Goal: Task Accomplishment & Management: Complete application form

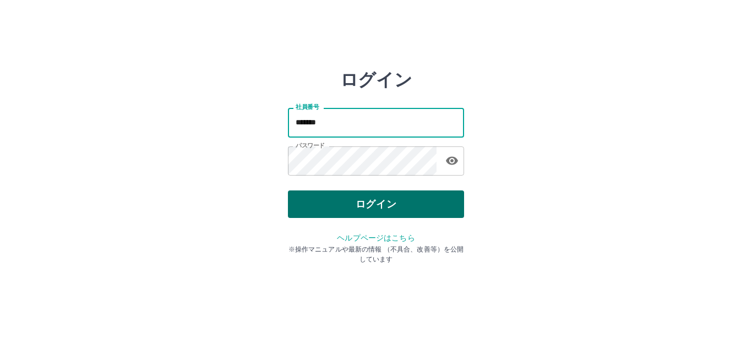
click at [368, 201] on button "ログイン" at bounding box center [376, 205] width 176 height 28
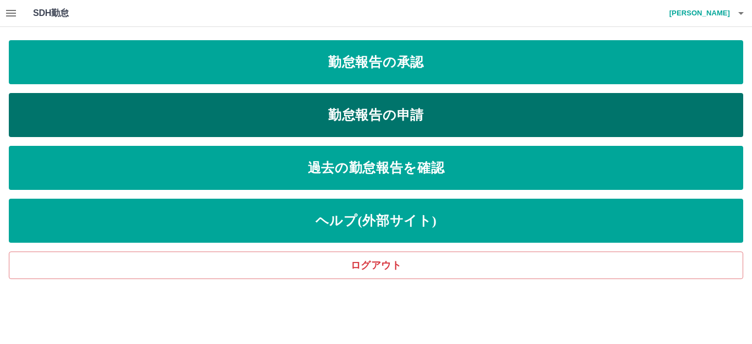
click at [339, 127] on link "勤怠報告の申請" at bounding box center [376, 115] width 735 height 44
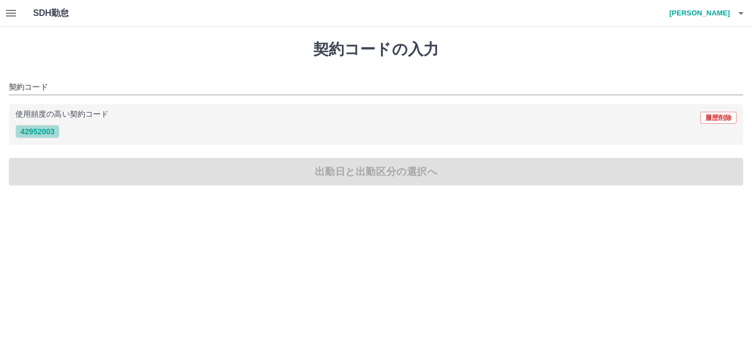
click at [56, 128] on button "42952003" at bounding box center [37, 131] width 44 height 13
type input "********"
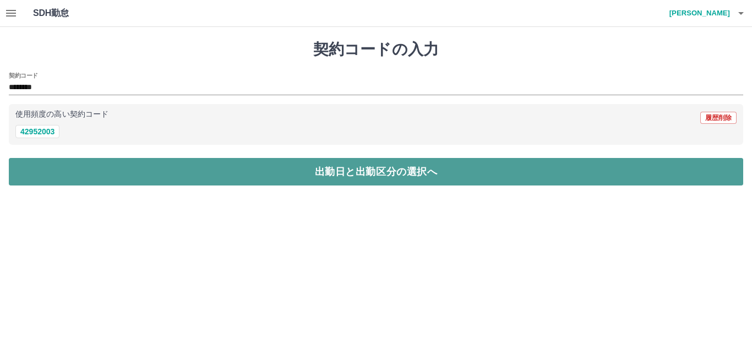
click at [75, 162] on button "出勤日と出勤区分の選択へ" at bounding box center [376, 172] width 735 height 28
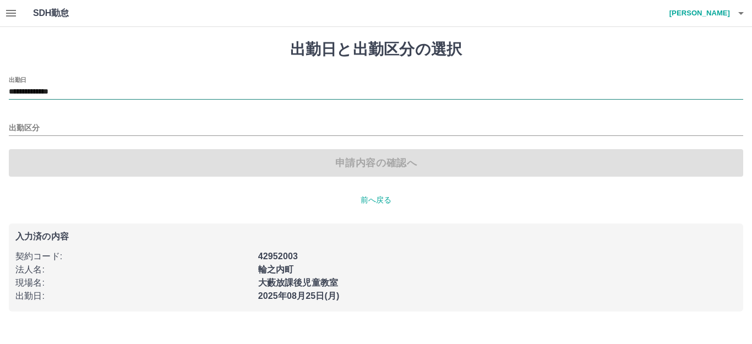
click at [104, 99] on input "**********" at bounding box center [376, 92] width 735 height 14
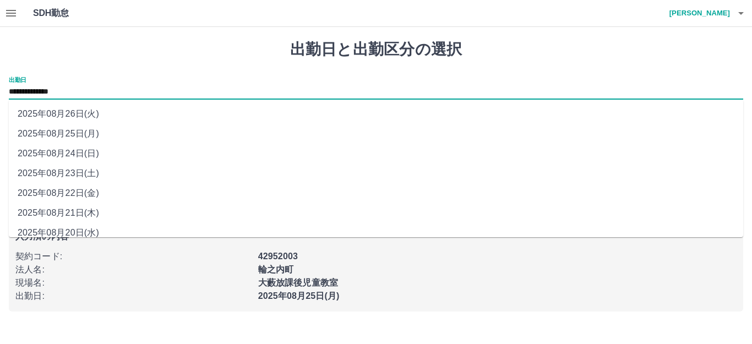
click at [121, 171] on li "2025年08月23日(土)" at bounding box center [376, 174] width 735 height 20
type input "**********"
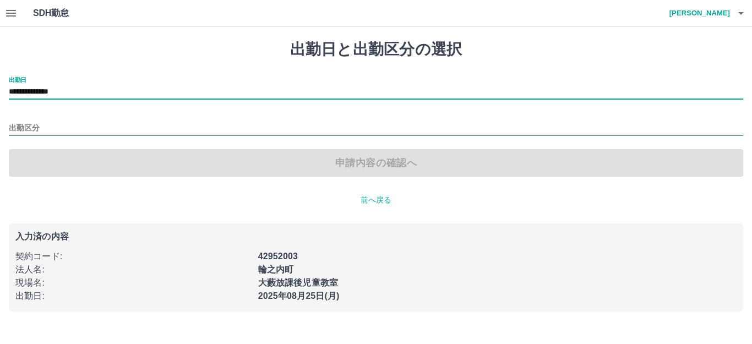
click at [94, 128] on input "出勤区分" at bounding box center [376, 129] width 735 height 14
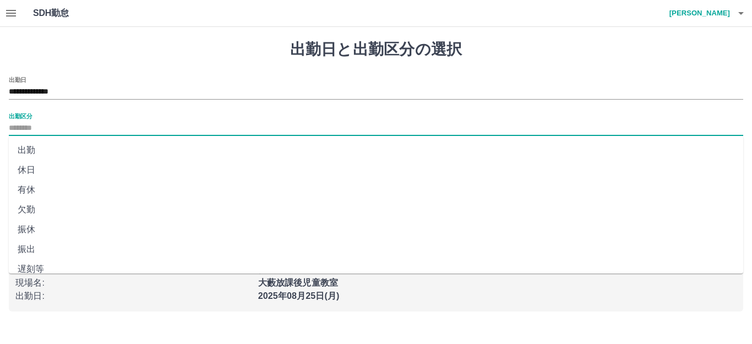
click at [93, 167] on li "休日" at bounding box center [376, 170] width 735 height 20
type input "**"
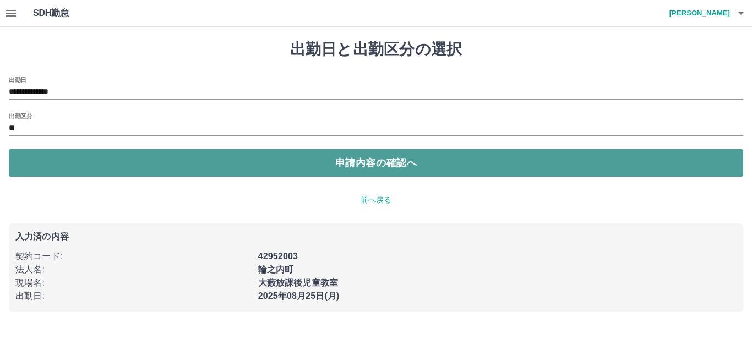
click at [275, 164] on button "申請内容の確認へ" at bounding box center [376, 163] width 735 height 28
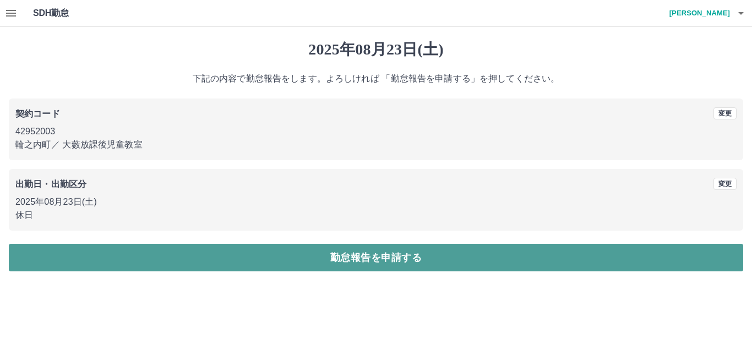
click at [323, 252] on button "勤怠報告を申請する" at bounding box center [376, 258] width 735 height 28
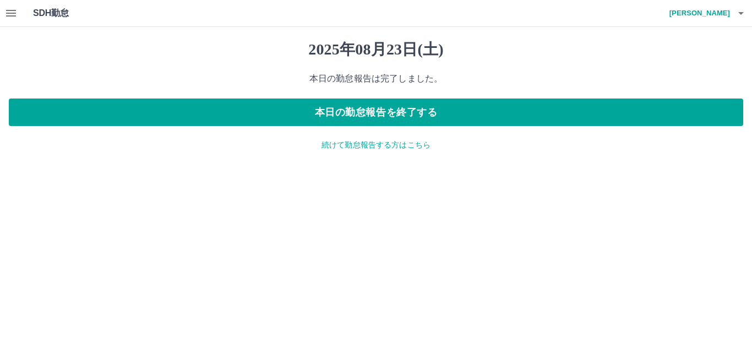
click at [344, 145] on p "続けて勤怠報告する方はこちら" at bounding box center [376, 145] width 735 height 12
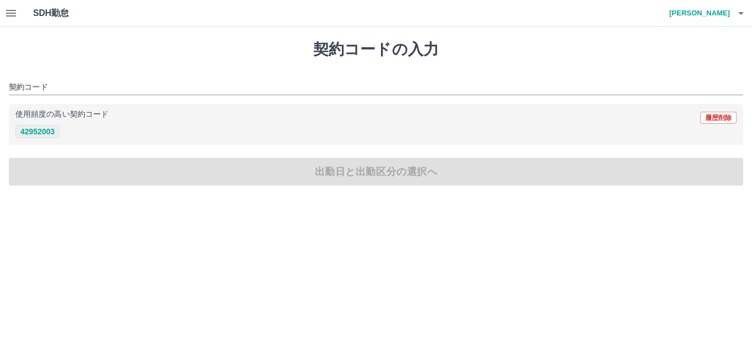
click at [48, 129] on button "42952003" at bounding box center [37, 131] width 44 height 13
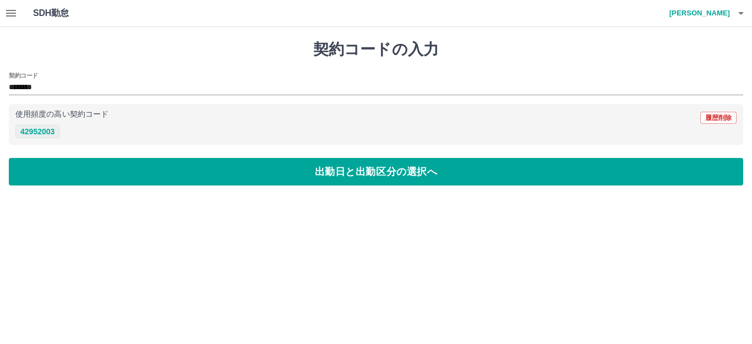
type input "********"
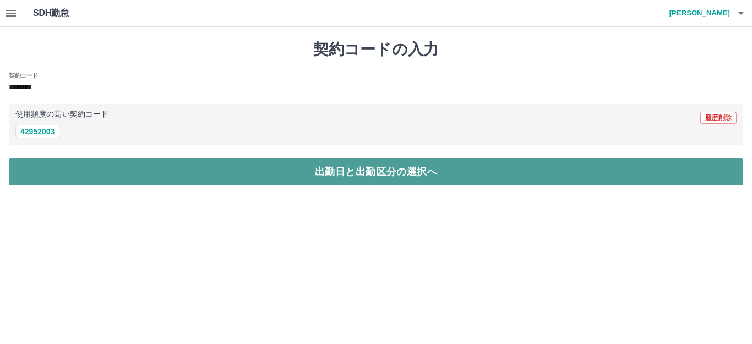
click at [163, 163] on button "出勤日と出勤区分の選択へ" at bounding box center [376, 172] width 735 height 28
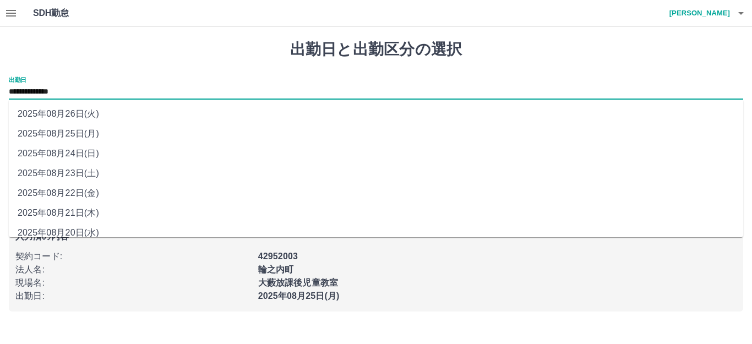
click at [125, 96] on input "**********" at bounding box center [376, 92] width 735 height 14
click at [106, 150] on li "2025年08月24日(日)" at bounding box center [376, 154] width 735 height 20
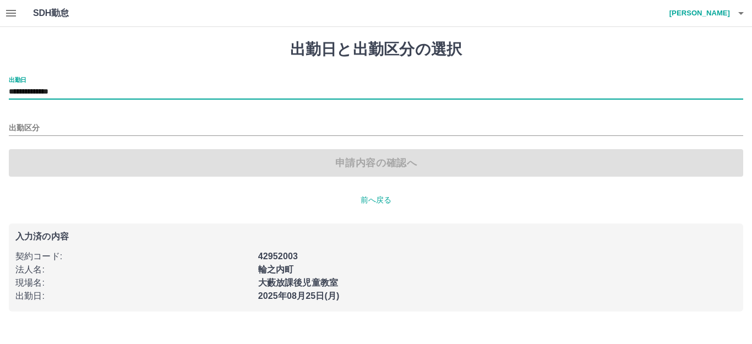
type input "**********"
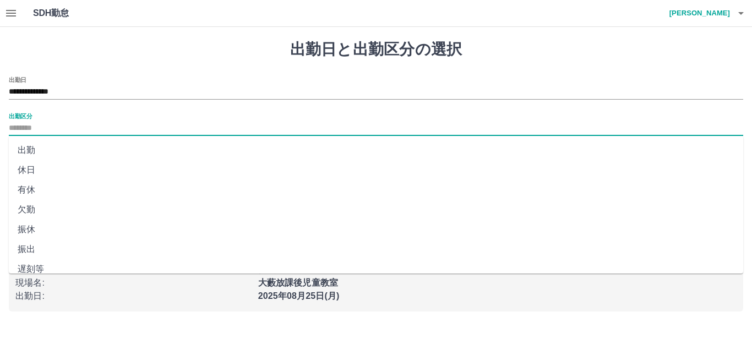
click at [96, 124] on input "出勤区分" at bounding box center [376, 129] width 735 height 14
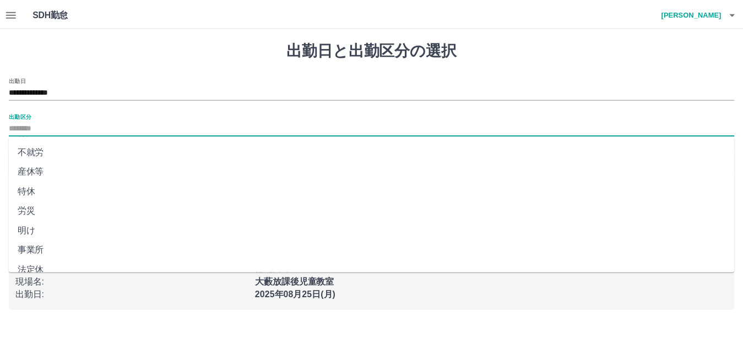
scroll to position [228, 0]
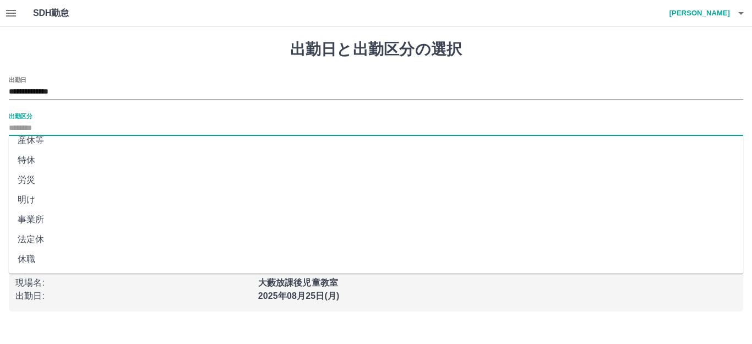
click at [70, 234] on li "法定休" at bounding box center [376, 240] width 735 height 20
type input "***"
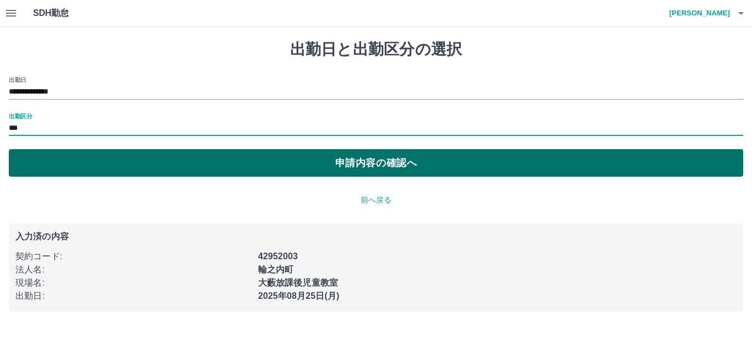
click at [321, 166] on button "申請内容の確認へ" at bounding box center [376, 163] width 735 height 28
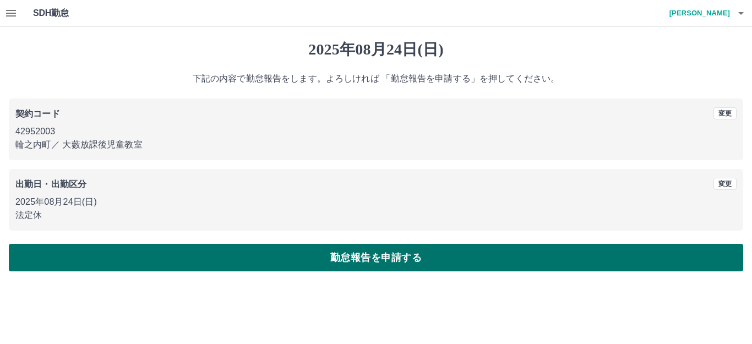
click at [320, 251] on button "勤怠報告を申請する" at bounding box center [376, 258] width 735 height 28
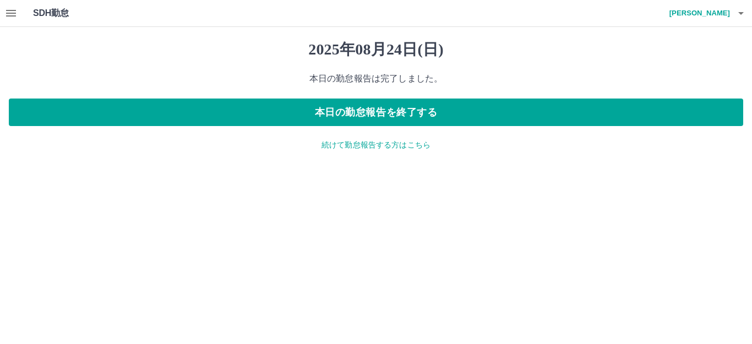
click at [337, 147] on p "続けて勤怠報告する方はこちら" at bounding box center [376, 145] width 735 height 12
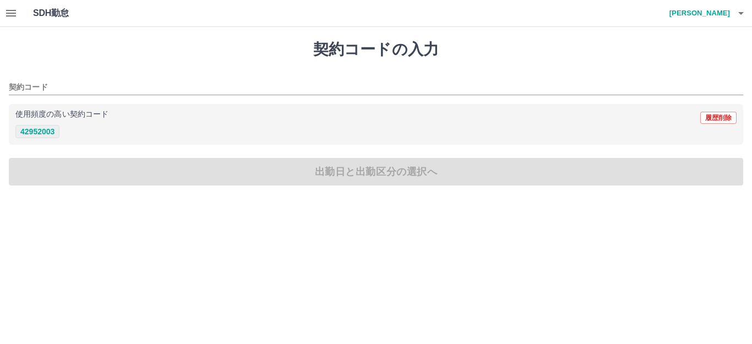
click at [44, 129] on button "42952003" at bounding box center [37, 131] width 44 height 13
type input "********"
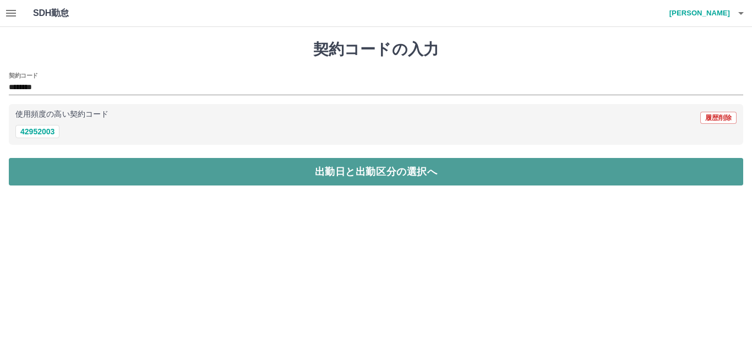
click at [141, 167] on button "出勤日と出勤区分の選択へ" at bounding box center [376, 172] width 735 height 28
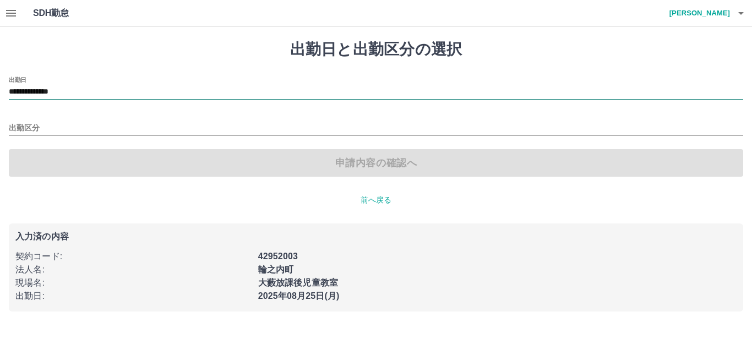
click at [107, 95] on input "**********" at bounding box center [376, 92] width 735 height 14
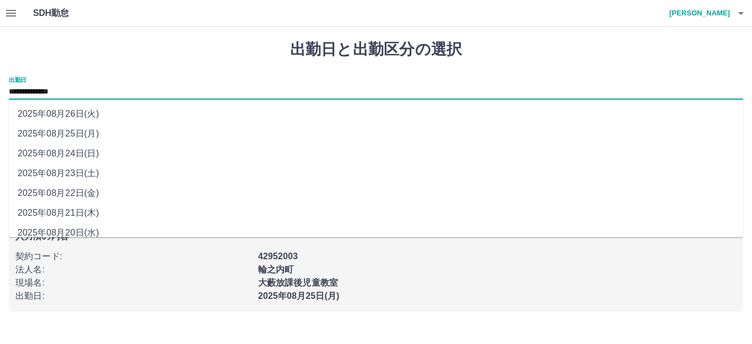
click at [110, 130] on li "2025年08月25日(月)" at bounding box center [376, 134] width 735 height 20
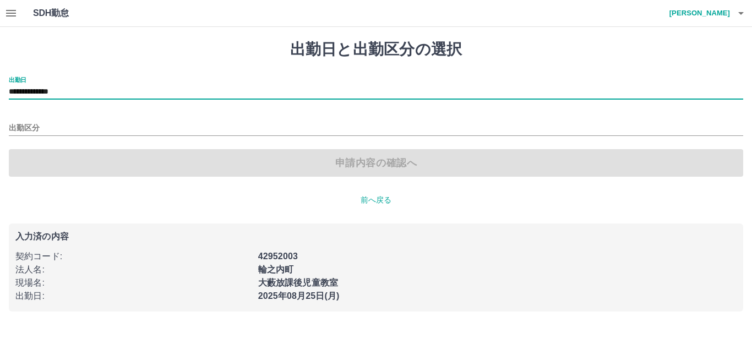
click at [110, 130] on input "出勤区分" at bounding box center [376, 129] width 735 height 14
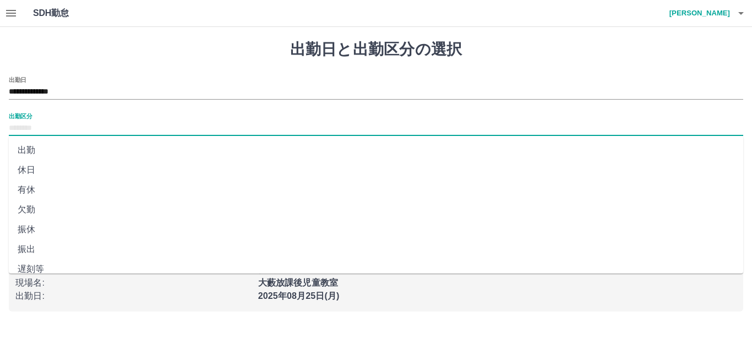
click at [106, 146] on li "出勤" at bounding box center [376, 150] width 735 height 20
type input "**"
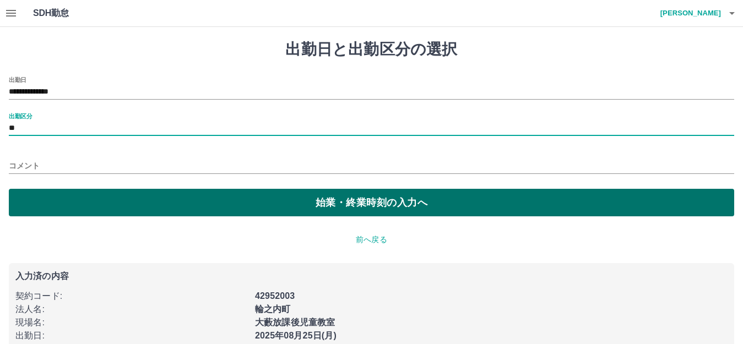
click at [242, 198] on button "始業・終業時刻の入力へ" at bounding box center [371, 203] width 725 height 28
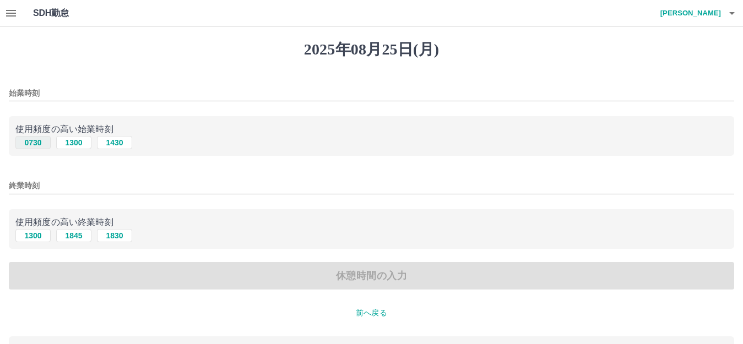
click at [26, 143] on button "0730" at bounding box center [32, 142] width 35 height 13
type input "****"
click at [35, 234] on button "1300" at bounding box center [32, 235] width 35 height 13
type input "****"
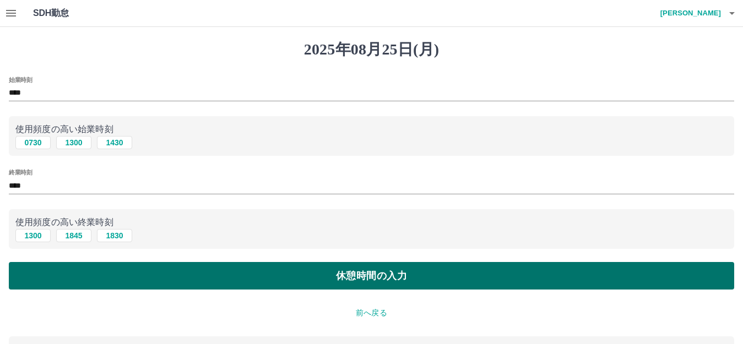
click at [321, 273] on button "休憩時間の入力" at bounding box center [371, 276] width 725 height 28
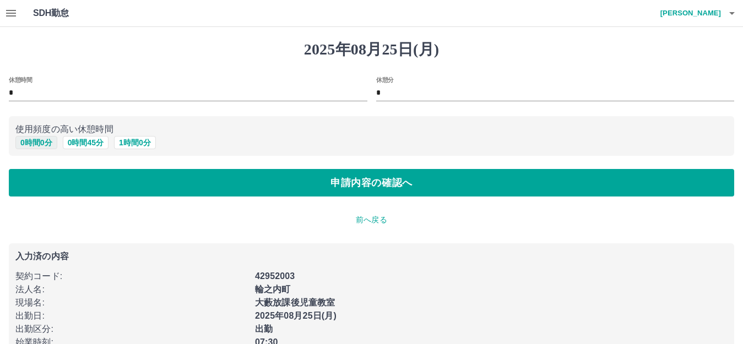
click at [34, 137] on button "0 時間 0 分" at bounding box center [36, 142] width 42 height 13
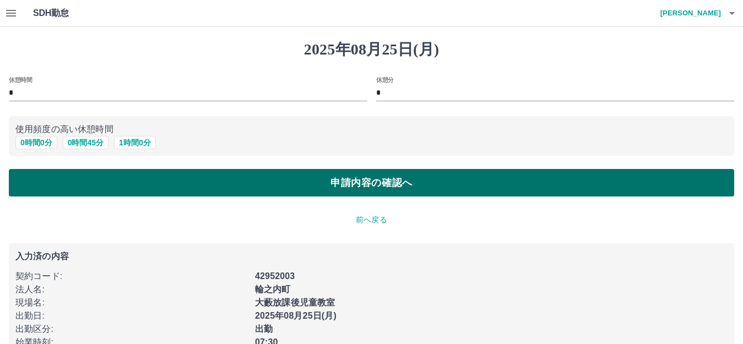
click at [291, 177] on button "申請内容の確認へ" at bounding box center [371, 183] width 725 height 28
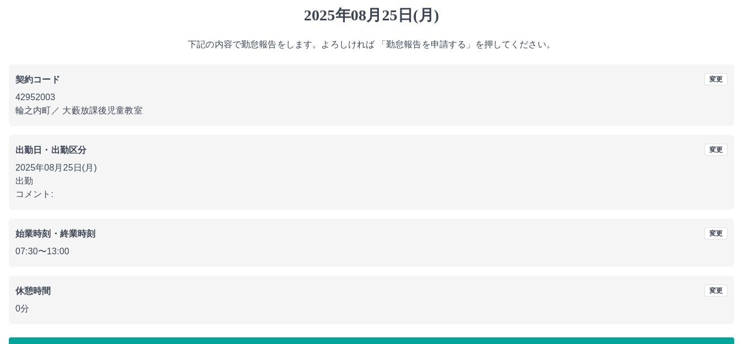
scroll to position [68, 0]
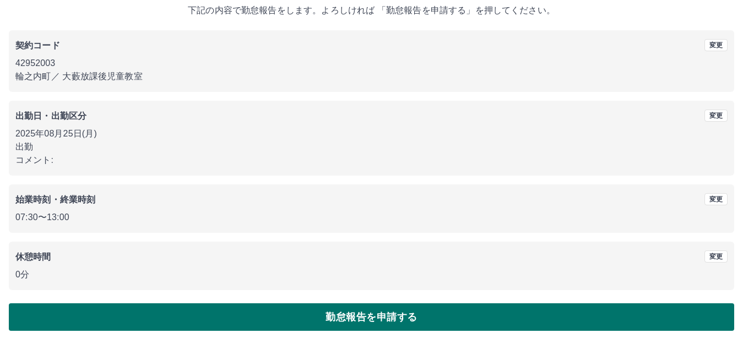
click at [317, 311] on button "勤怠報告を申請する" at bounding box center [371, 317] width 725 height 28
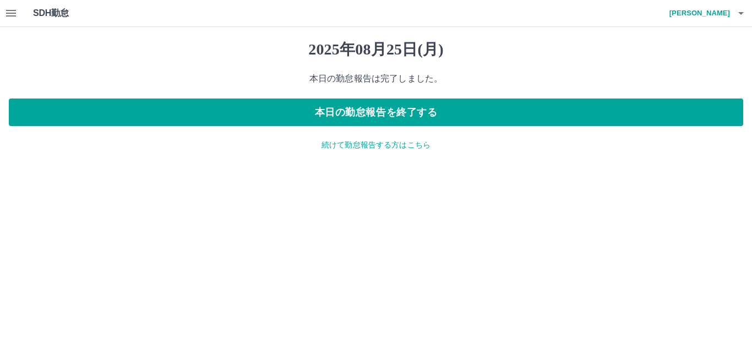
click at [15, 13] on icon "button" at bounding box center [11, 13] width 10 height 7
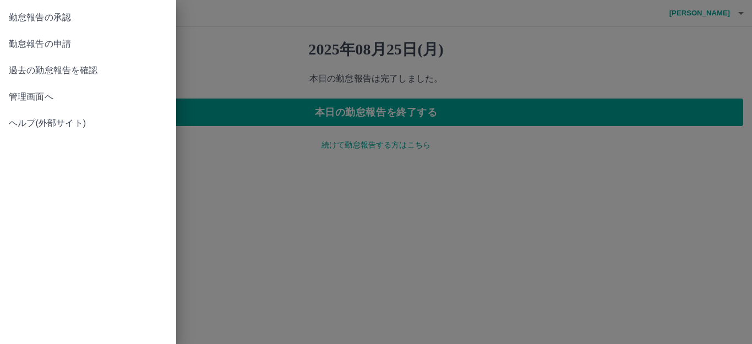
click at [36, 18] on span "勤怠報告の承認" at bounding box center [88, 17] width 159 height 13
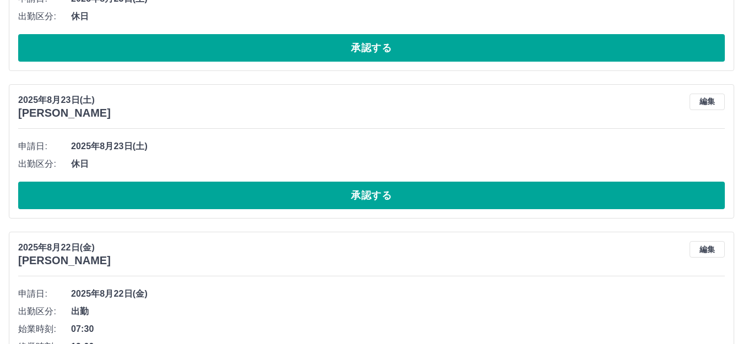
scroll to position [1322, 0]
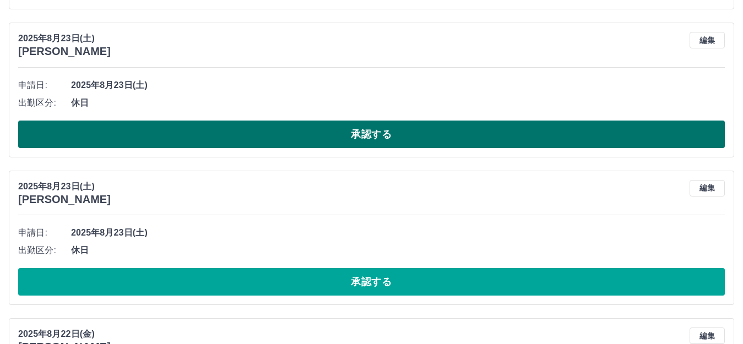
click at [308, 134] on button "承認する" at bounding box center [371, 135] width 707 height 28
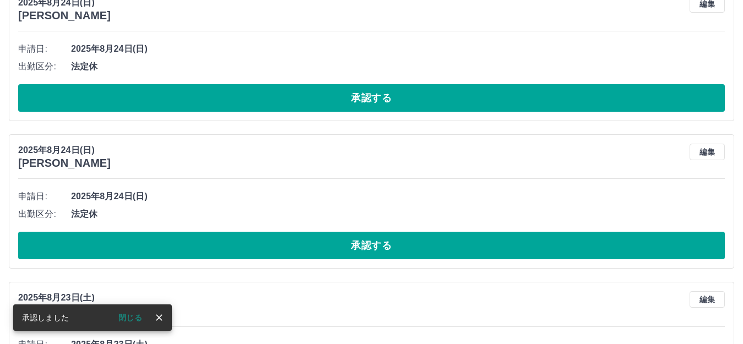
scroll to position [1046, 0]
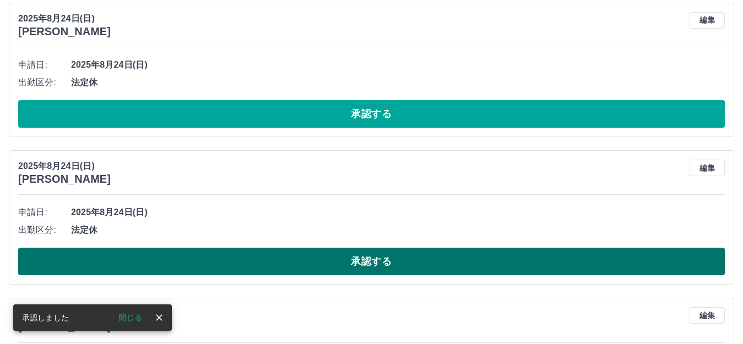
click at [348, 260] on button "承認する" at bounding box center [371, 262] width 707 height 28
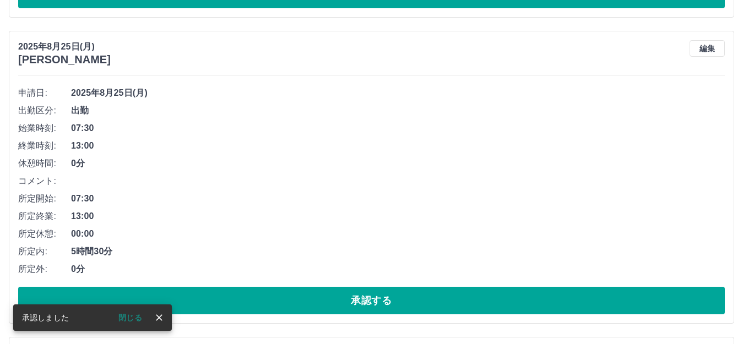
scroll to position [441, 0]
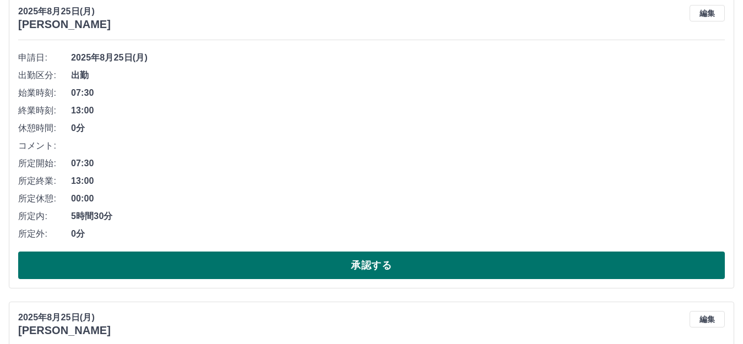
click at [339, 266] on button "承認する" at bounding box center [371, 266] width 707 height 28
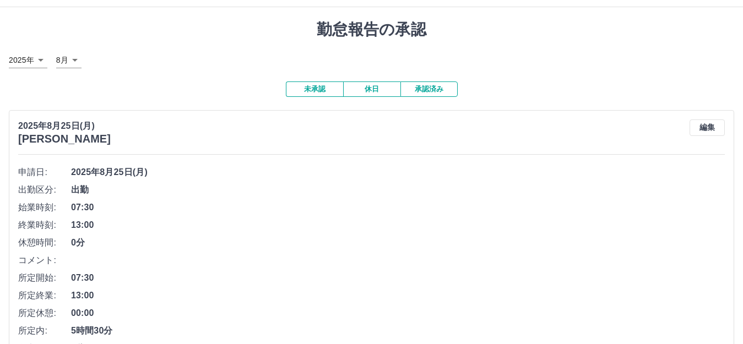
scroll to position [0, 0]
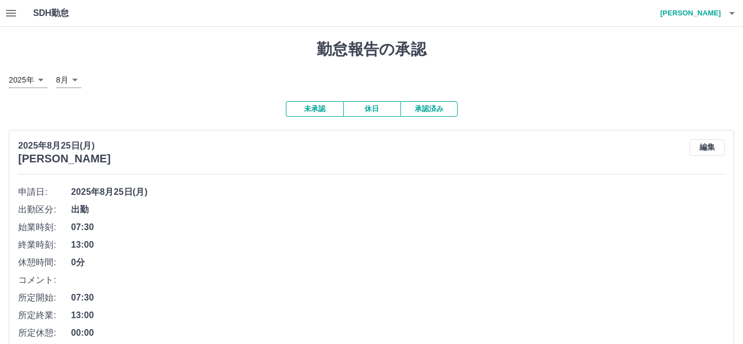
click at [374, 112] on button "休日" at bounding box center [371, 108] width 57 height 15
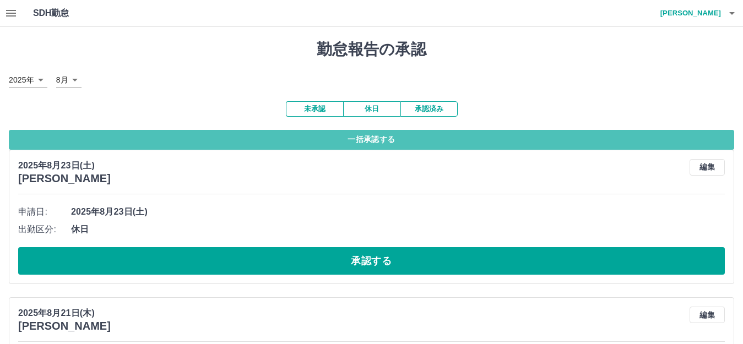
click at [372, 140] on button "一括承認する" at bounding box center [371, 140] width 725 height 20
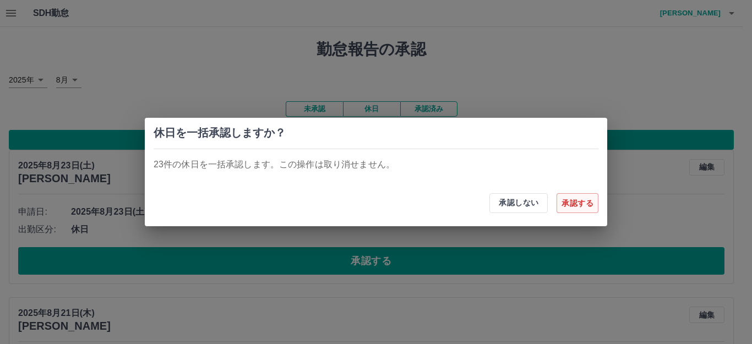
click at [570, 205] on button "承認する" at bounding box center [578, 203] width 42 height 20
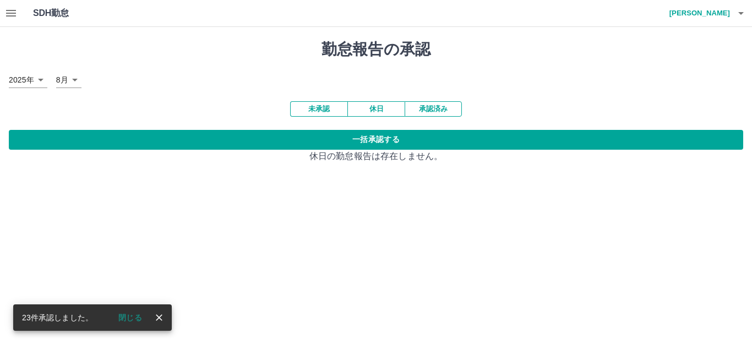
click at [333, 110] on button "未承認" at bounding box center [318, 108] width 57 height 15
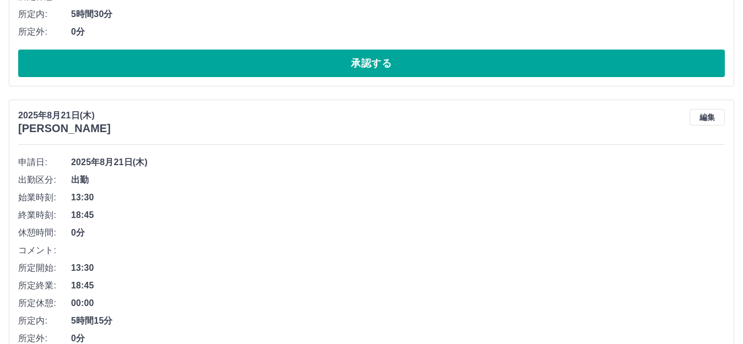
scroll to position [2386, 0]
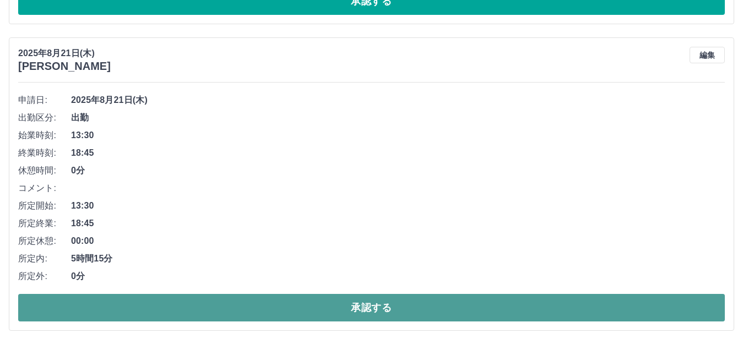
click at [373, 296] on button "承認する" at bounding box center [371, 308] width 707 height 28
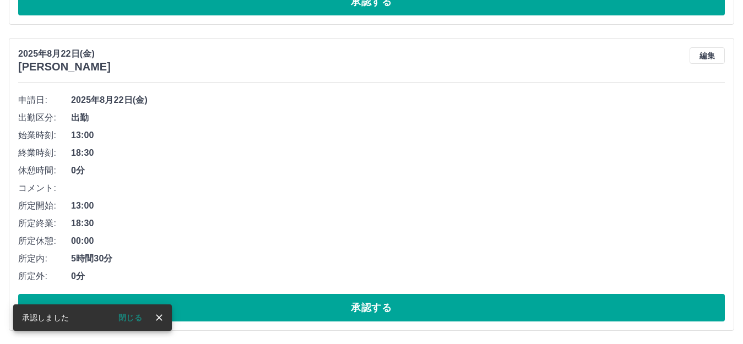
scroll to position [2079, 0]
click at [366, 303] on button "承認する" at bounding box center [371, 308] width 707 height 28
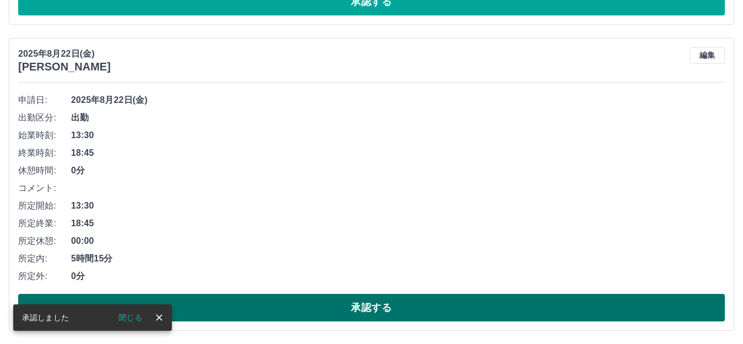
click at [365, 302] on button "承認する" at bounding box center [371, 308] width 707 height 28
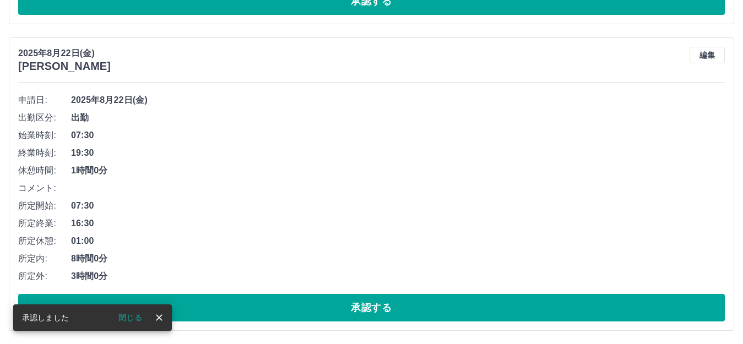
scroll to position [1467, 0]
click at [364, 302] on button "承認する" at bounding box center [371, 308] width 707 height 28
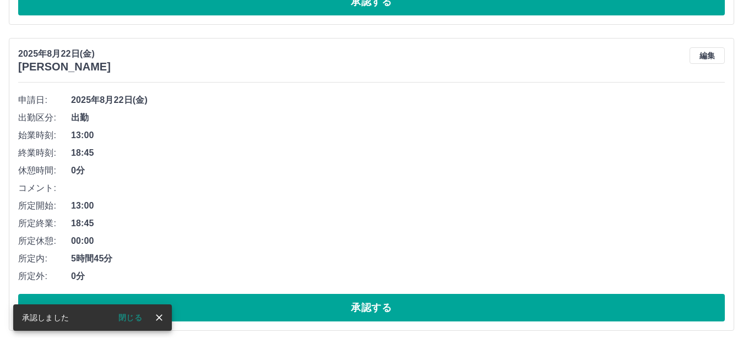
scroll to position [1160, 0]
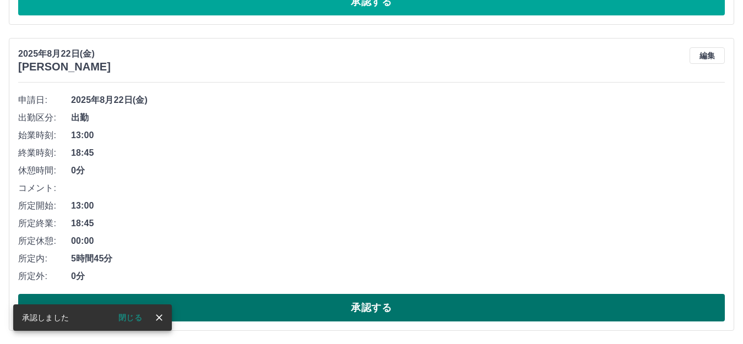
click at [366, 302] on button "承認する" at bounding box center [371, 308] width 707 height 28
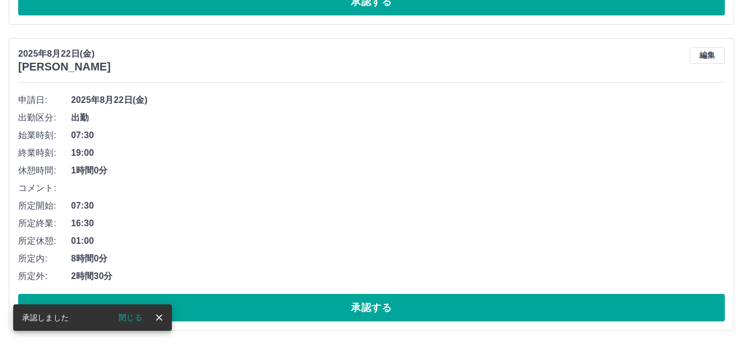
scroll to position [854, 0]
click at [367, 302] on button "承認する" at bounding box center [371, 308] width 707 height 28
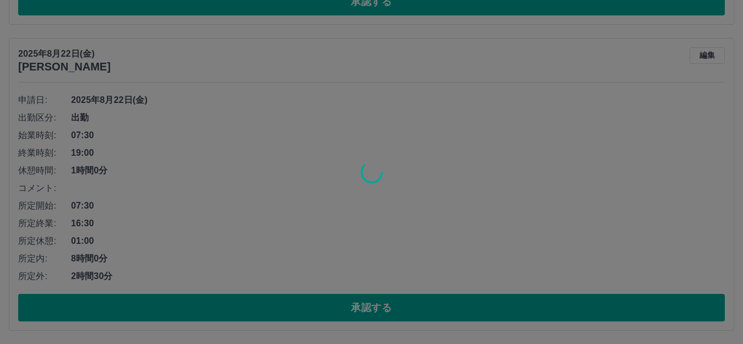
scroll to position [547, 0]
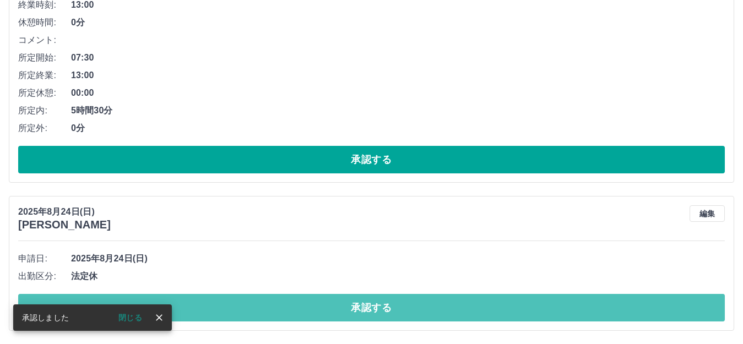
click at [363, 302] on button "承認する" at bounding box center [371, 308] width 707 height 28
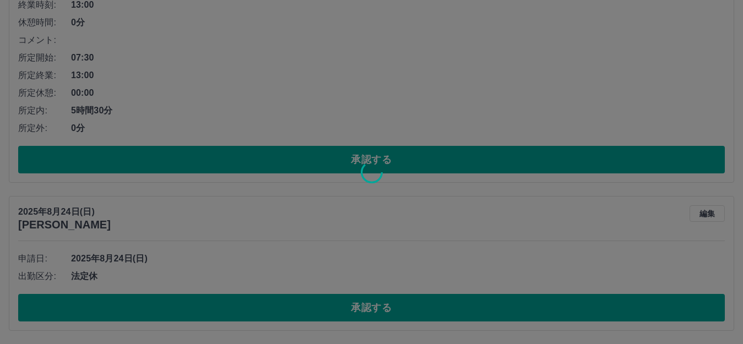
scroll to position [399, 0]
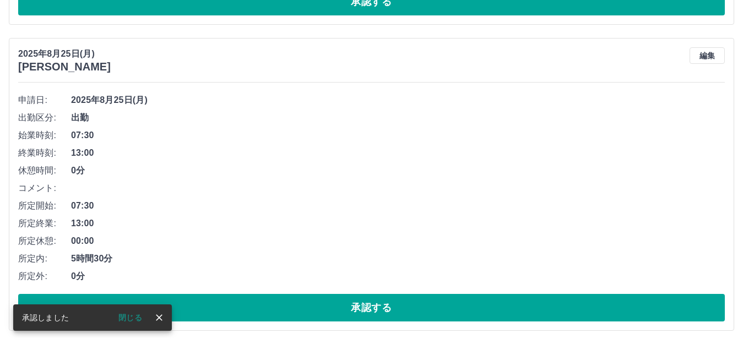
click at [363, 302] on button "承認する" at bounding box center [371, 308] width 707 height 28
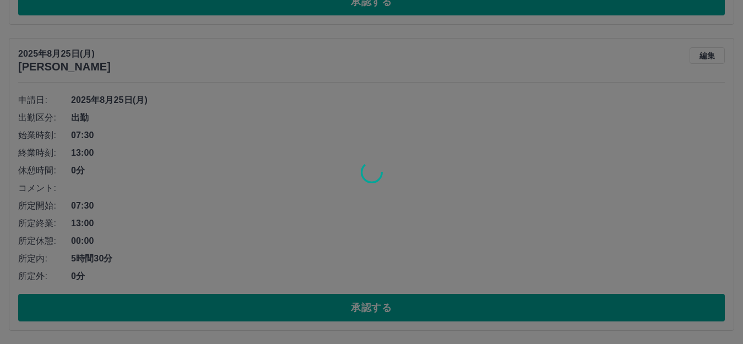
scroll to position [93, 0]
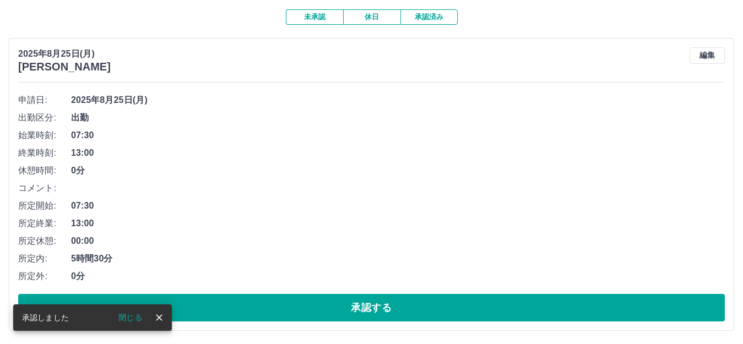
click at [363, 302] on button "承認する" at bounding box center [371, 308] width 707 height 28
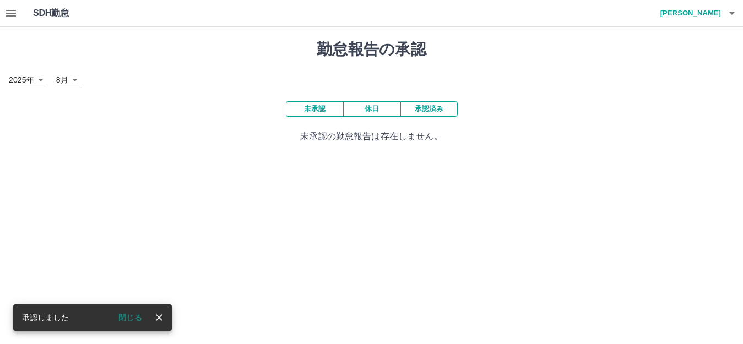
scroll to position [0, 0]
click at [360, 115] on button "休日" at bounding box center [376, 108] width 57 height 15
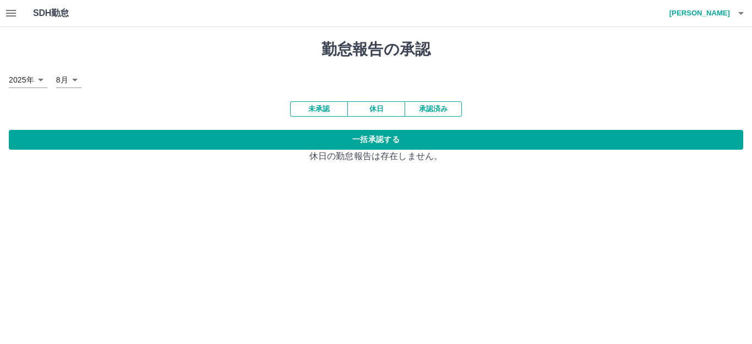
click at [409, 106] on button "承認済み" at bounding box center [433, 108] width 57 height 15
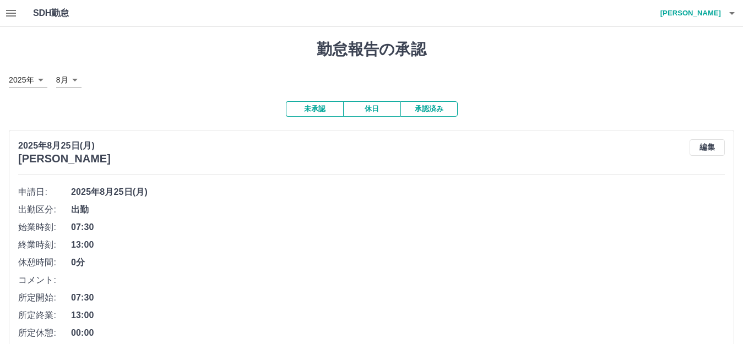
click at [734, 9] on icon "button" at bounding box center [731, 13] width 13 height 13
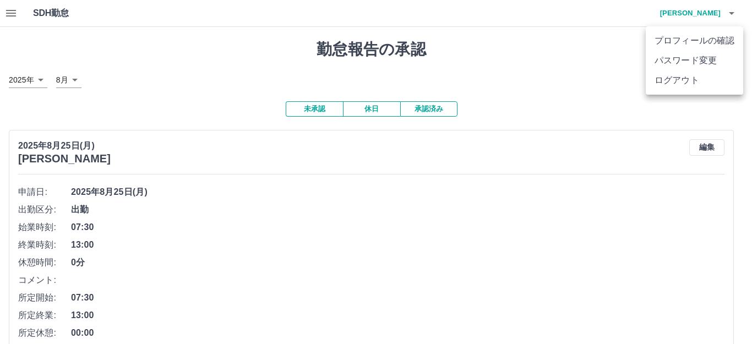
click at [689, 83] on li "ログアウト" at bounding box center [694, 80] width 97 height 20
